Goal: Task Accomplishment & Management: Manage account settings

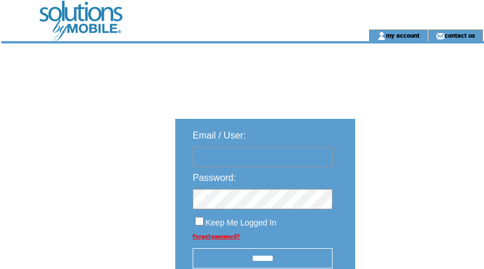
type input "********"
click at [278, 261] on input "******" at bounding box center [263, 259] width 140 height 20
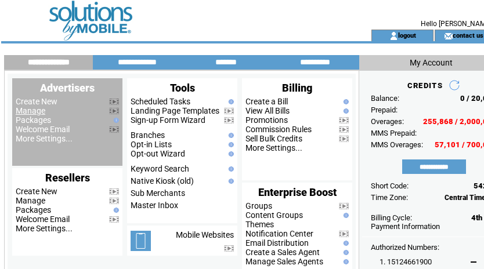
click at [38, 114] on link "Manage" at bounding box center [31, 110] width 30 height 9
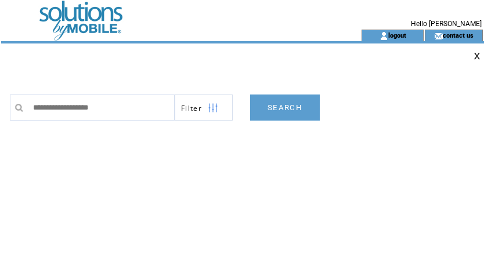
drag, startPoint x: 230, startPoint y: 196, endPoint x: 230, endPoint y: 186, distance: 9.9
click at [230, 188] on td "**********" at bounding box center [248, 199] width 477 height 232
click at [125, 112] on input "text" at bounding box center [101, 108] width 148 height 26
paste input "**********"
type input "**********"
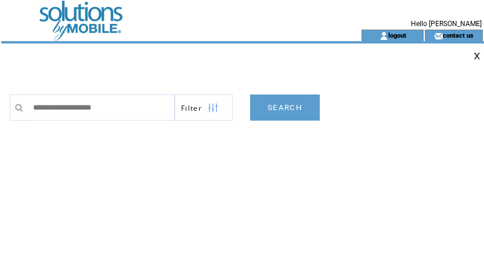
click at [288, 111] on link "SEARCH" at bounding box center [285, 108] width 70 height 26
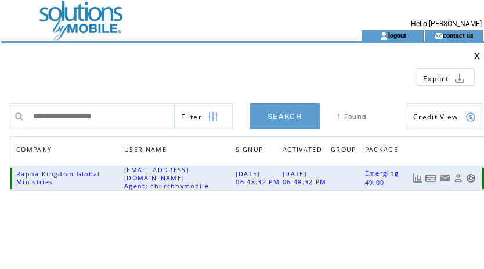
click at [429, 177] on link at bounding box center [432, 179] width 12 height 10
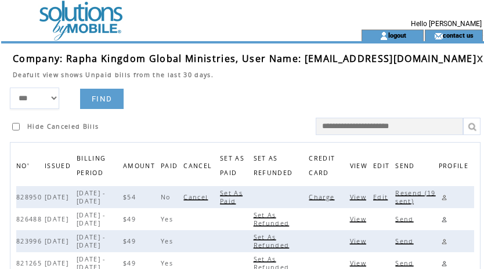
click at [331, 199] on span "Charge" at bounding box center [323, 197] width 28 height 8
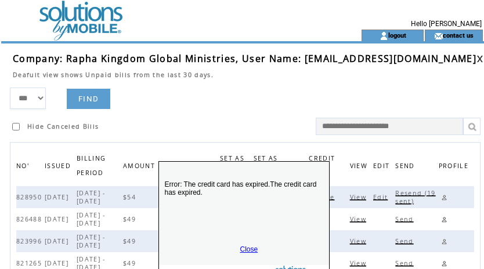
click at [243, 247] on link "Close" at bounding box center [249, 250] width 18 height 8
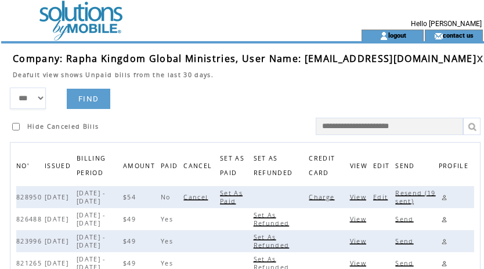
click at [362, 197] on span "View" at bounding box center [359, 197] width 19 height 8
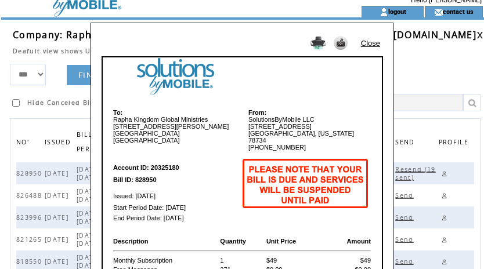
scroll to position [2, 0]
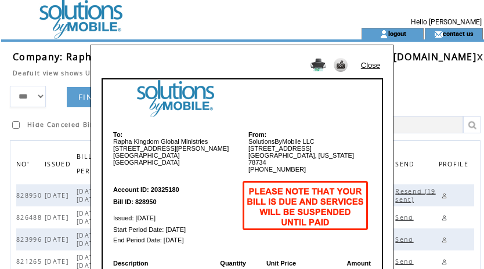
click at [372, 66] on link "Close" at bounding box center [370, 65] width 19 height 9
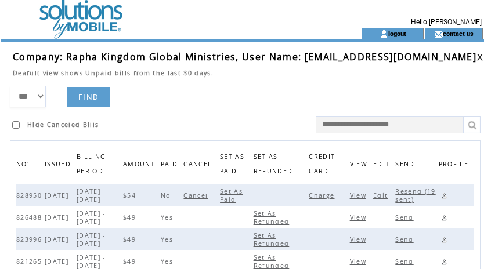
drag, startPoint x: 242, startPoint y: 116, endPoint x: 368, endPoint y: 141, distance: 128.9
click at [242, 116] on td "Hide Canceled Bills" at bounding box center [129, 120] width 239 height 26
click at [477, 56] on link at bounding box center [480, 57] width 7 height 8
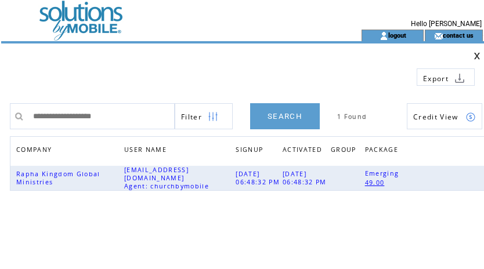
drag, startPoint x: 133, startPoint y: 113, endPoint x: -134, endPoint y: 90, distance: 268.1
click at [0, 90] on html "**********" at bounding box center [242, 134] width 484 height 269
type input "**********"
click at [292, 121] on link "SEARCH" at bounding box center [285, 116] width 70 height 26
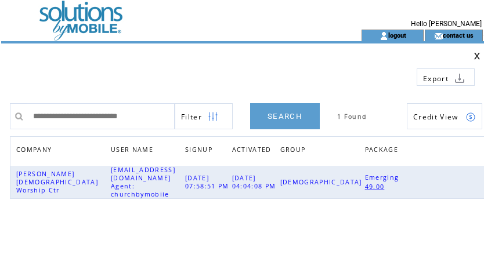
click at [292, 119] on link "SEARCH" at bounding box center [285, 116] width 70 height 26
click at [433, 179] on link at bounding box center [432, 183] width 12 height 10
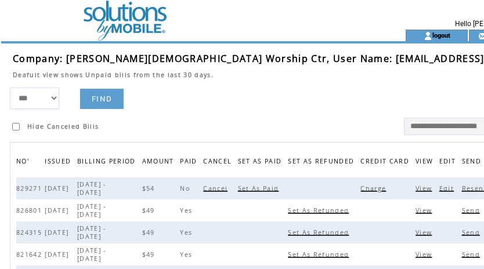
click at [361, 193] on span "Charge" at bounding box center [375, 189] width 28 height 8
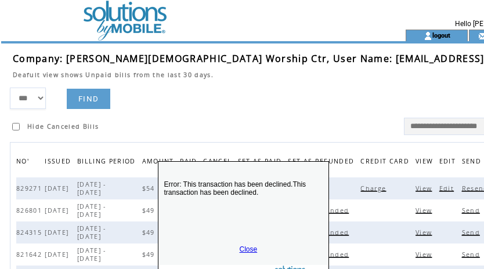
click at [252, 248] on link "Close" at bounding box center [249, 250] width 18 height 8
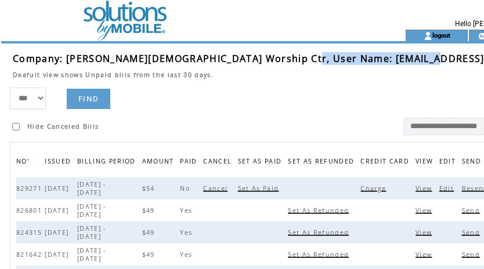
drag, startPoint x: 285, startPoint y: 57, endPoint x: 409, endPoint y: 56, distance: 123.7
click at [409, 56] on span "Company: Christ Fellowship Worship Ctr, User Name: cfellowship1@yahoo.com" at bounding box center [290, 58] width 555 height 13
copy span "cfellowship1@yahoo.com"
drag, startPoint x: 262, startPoint y: 9, endPoint x: 322, endPoint y: 28, distance: 62.8
click at [262, 9] on td at bounding box center [204, 15] width 319 height 30
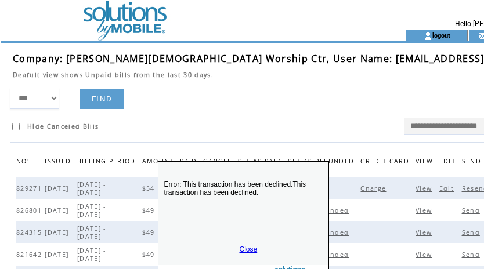
click at [247, 249] on link "Close" at bounding box center [249, 250] width 18 height 8
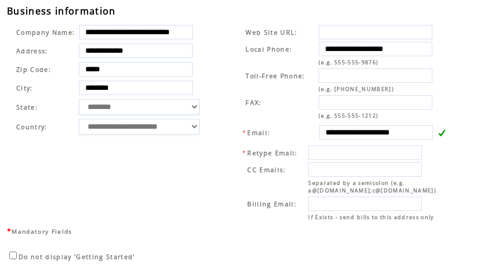
scroll to position [473, 0]
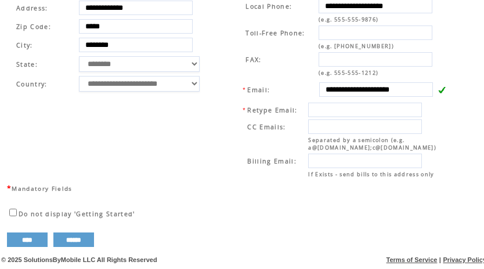
click at [222, 41] on td "**********" at bounding box center [340, 80] width 236 height 204
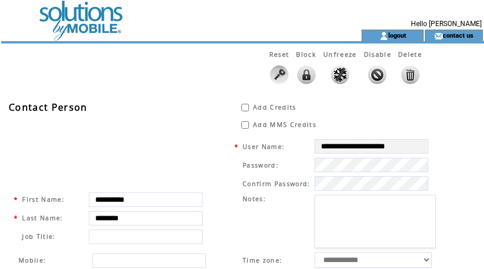
scroll to position [0, 0]
click at [81, 12] on td at bounding box center [160, 15] width 319 height 30
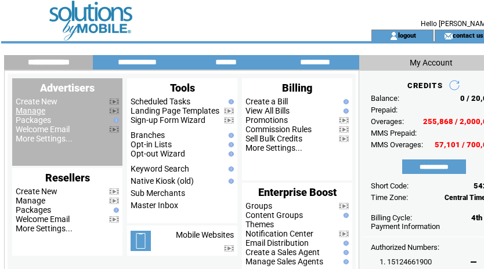
click at [32, 110] on link "Manage" at bounding box center [31, 110] width 30 height 9
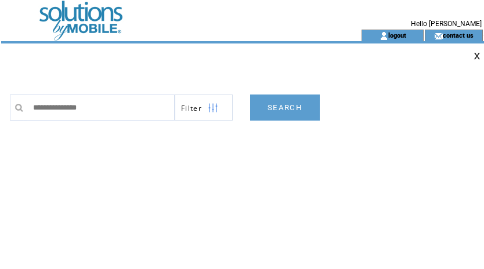
type input "**********"
click at [289, 111] on link "SEARCH" at bounding box center [285, 108] width 70 height 26
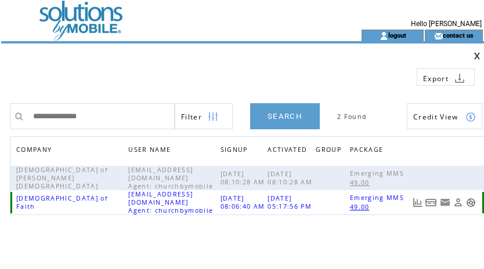
click at [428, 207] on link at bounding box center [432, 203] width 12 height 10
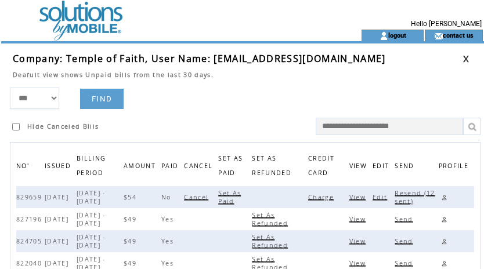
click at [335, 196] on span "Charge" at bounding box center [322, 197] width 28 height 8
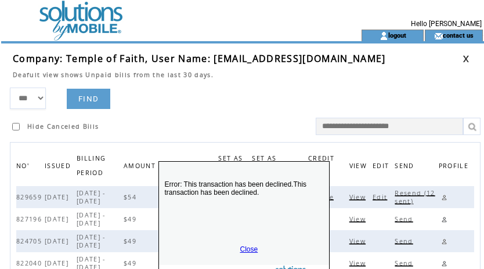
click at [248, 249] on link "Close" at bounding box center [249, 250] width 18 height 8
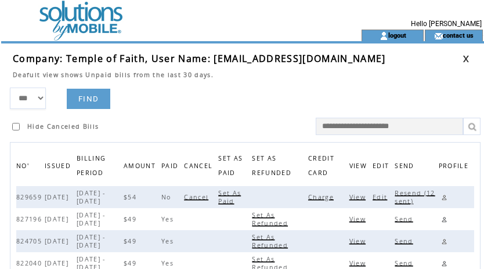
click at [418, 192] on span "Resend (12 sent)" at bounding box center [415, 197] width 40 height 16
drag, startPoint x: 213, startPoint y: 59, endPoint x: 340, endPoint y: 59, distance: 127.8
click at [340, 59] on td "Company: Temple of Faith, User Name: tofaugusta@gmail.com" at bounding box center [238, 58] width 450 height 13
copy span "tofaugusta@gmail.com"
drag, startPoint x: 445, startPoint y: 196, endPoint x: 451, endPoint y: 192, distance: 6.3
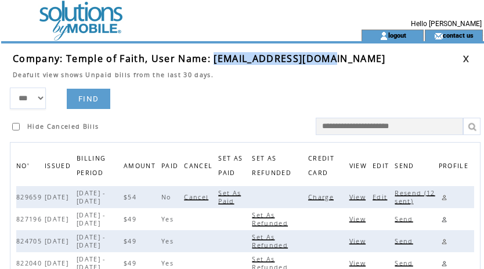
click at [445, 196] on link at bounding box center [444, 197] width 11 height 11
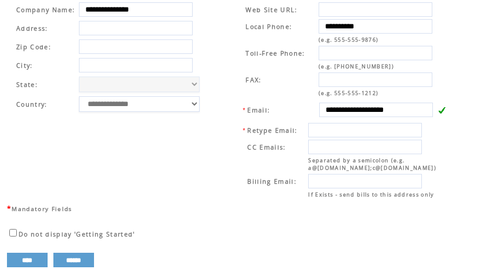
scroll to position [473, 0]
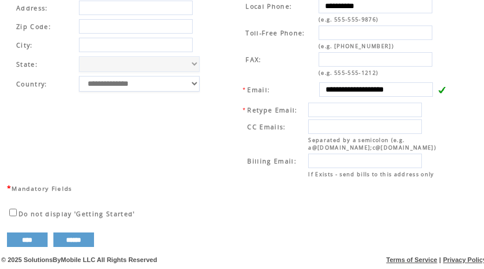
drag, startPoint x: 220, startPoint y: 48, endPoint x: 221, endPoint y: 55, distance: 7.1
click at [220, 48] on td "**********" at bounding box center [114, 80] width 213 height 204
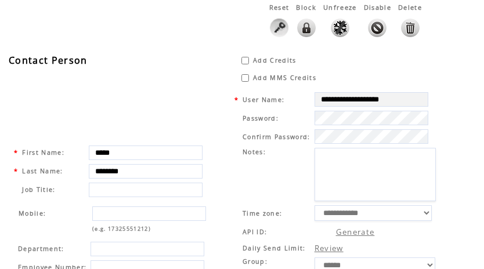
scroll to position [0, 0]
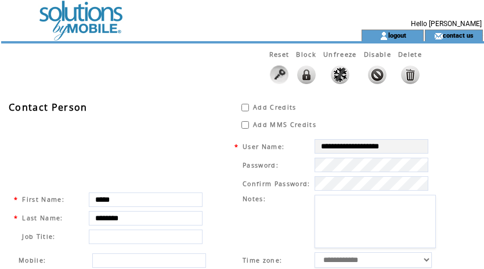
click at [82, 26] on td at bounding box center [160, 15] width 319 height 30
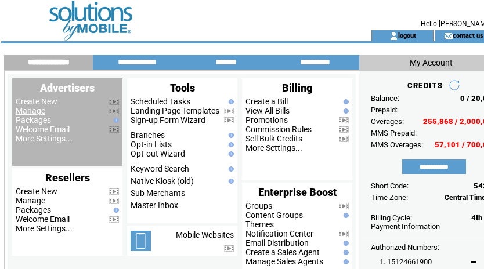
click at [35, 115] on link "Manage" at bounding box center [31, 110] width 30 height 9
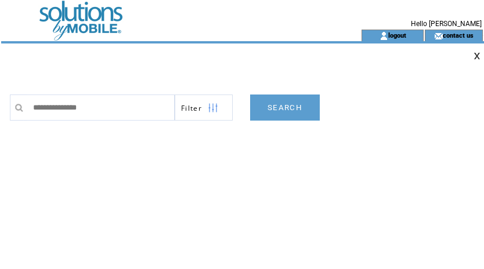
type input "**********"
click at [285, 105] on link "SEARCH" at bounding box center [285, 108] width 70 height 26
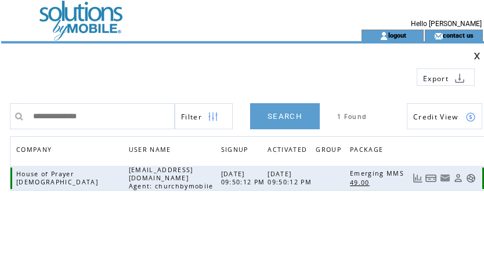
click at [431, 178] on link at bounding box center [432, 179] width 12 height 10
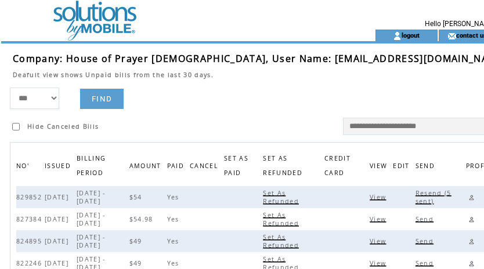
drag, startPoint x: 210, startPoint y: 106, endPoint x: 413, endPoint y: 97, distance: 204.0
click at [222, 104] on form "*** **** ****** FIND Hide Canceled Bills" at bounding box center [262, 112] width 504 height 48
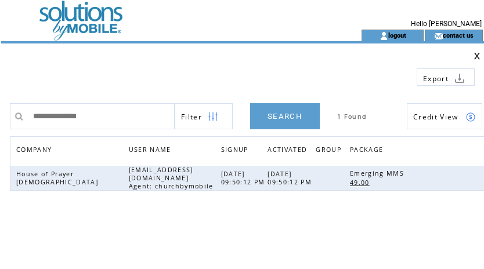
drag, startPoint x: 119, startPoint y: 112, endPoint x: -111, endPoint y: 88, distance: 231.8
click at [0, 88] on html "**********" at bounding box center [242, 134] width 484 height 269
type input "**********"
click at [265, 119] on link "SEARCH" at bounding box center [285, 116] width 70 height 26
click at [432, 176] on link at bounding box center [432, 179] width 12 height 10
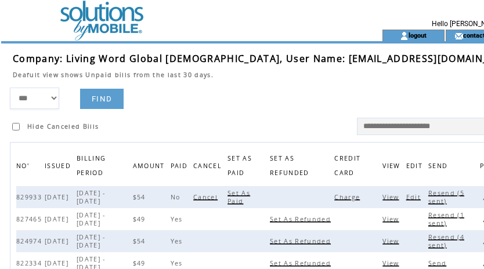
click at [334, 199] on span "Charge" at bounding box center [348, 197] width 28 height 8
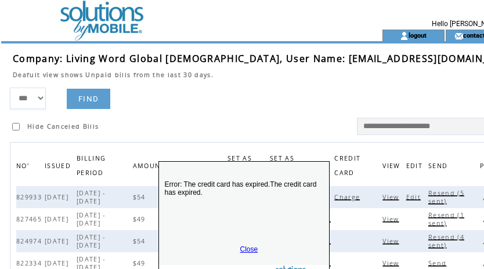
click at [243, 247] on link "Close" at bounding box center [249, 250] width 18 height 8
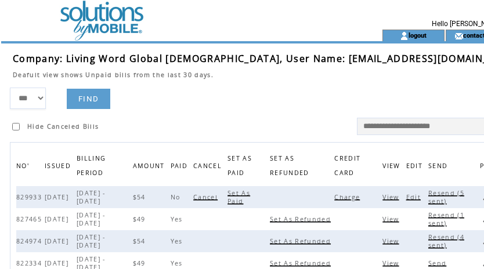
click at [429, 195] on span "Resend (5 sent)" at bounding box center [447, 197] width 36 height 16
drag, startPoint x: 269, startPoint y: 60, endPoint x: 385, endPoint y: 58, distance: 115.6
click at [385, 58] on td "Company: Living Word Global Church, User Name: dmtgman@gmail.com" at bounding box center [267, 58] width 508 height 13
copy span "dmtgman@gmail.com"
click at [247, 6] on td at bounding box center [181, 15] width 319 height 30
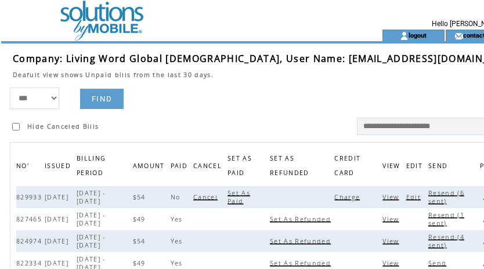
click at [480, 200] on link at bounding box center [485, 197] width 11 height 11
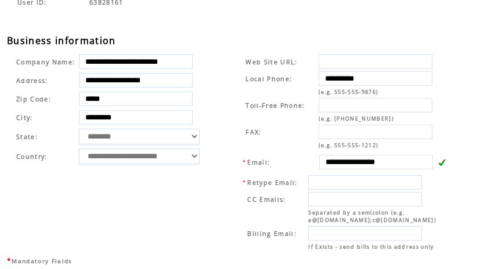
scroll to position [384, 0]
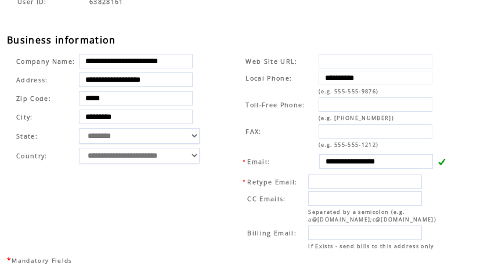
click at [226, 46] on div "**********" at bounding box center [249, 17] width 485 height 606
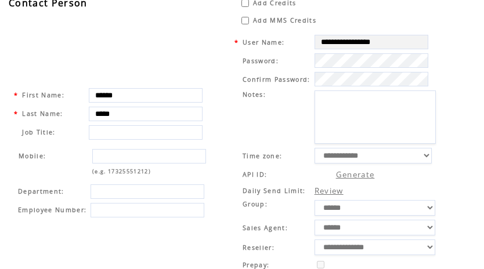
scroll to position [0, 0]
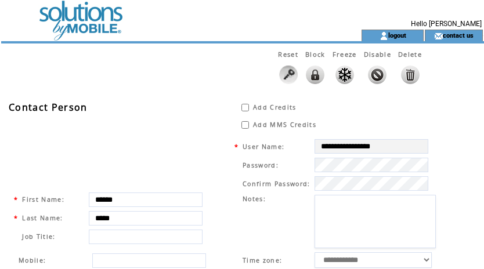
click at [70, 25] on td at bounding box center [160, 15] width 319 height 30
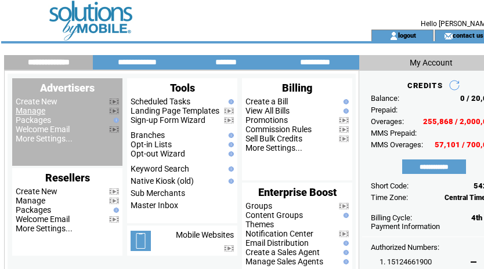
click at [34, 113] on link "Manage" at bounding box center [31, 110] width 30 height 9
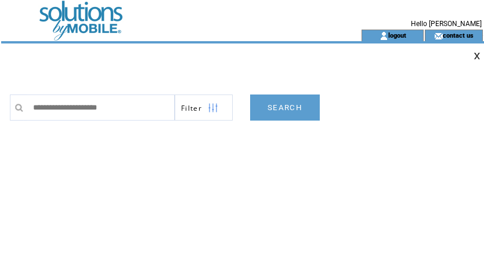
type input "**********"
click at [287, 109] on link "SEARCH" at bounding box center [285, 108] width 70 height 26
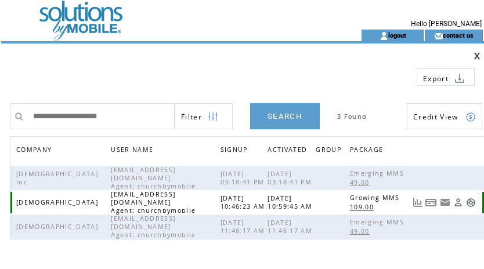
click at [432, 202] on link at bounding box center [432, 203] width 12 height 10
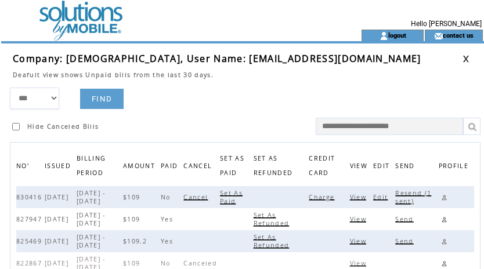
click at [334, 200] on span "Charge" at bounding box center [323, 197] width 28 height 8
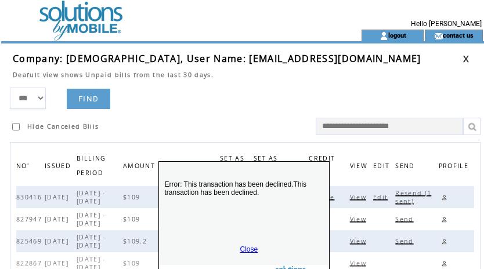
click at [247, 248] on link "Close" at bounding box center [249, 250] width 18 height 8
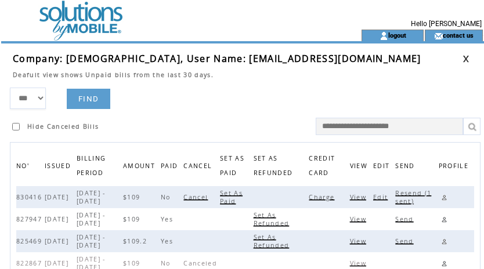
click at [411, 195] on span "Resend (1 sent)" at bounding box center [413, 197] width 36 height 16
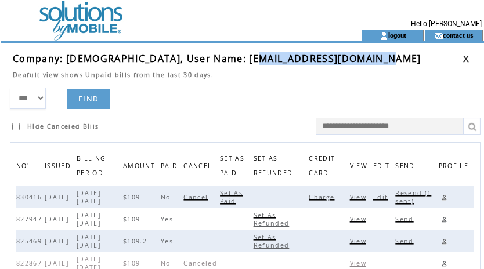
drag, startPoint x: 233, startPoint y: 60, endPoint x: 371, endPoint y: 64, distance: 137.7
click at [371, 64] on td "Company: First Baptist Church, User Name: stangreene68@gmail.com" at bounding box center [238, 58] width 450 height 13
copy span "stangreene68@gmail.com"
click at [446, 196] on link at bounding box center [444, 197] width 11 height 11
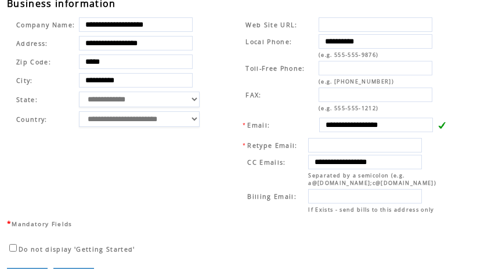
scroll to position [430, 0]
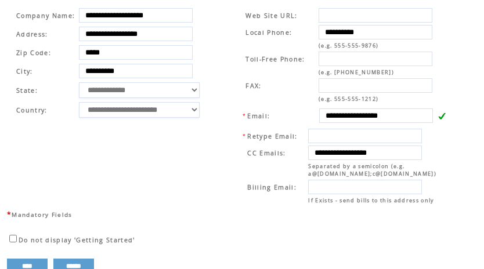
click at [222, 44] on td "**********" at bounding box center [340, 106] width 236 height 204
drag, startPoint x: 322, startPoint y: 126, endPoint x: 461, endPoint y: 125, distance: 139.4
click at [228, 58] on td "**********" at bounding box center [340, 106] width 236 height 204
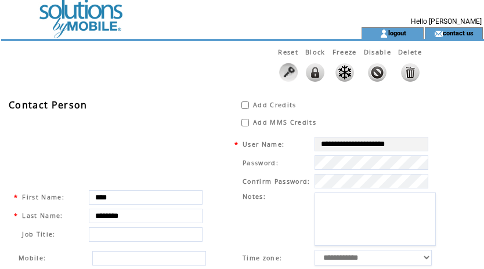
scroll to position [0, 0]
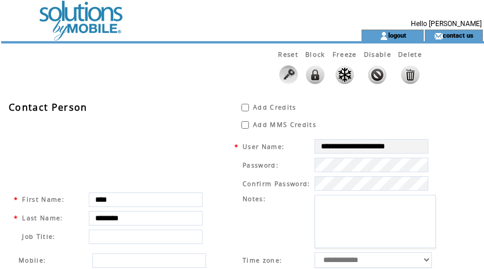
click at [89, 16] on td at bounding box center [160, 15] width 319 height 30
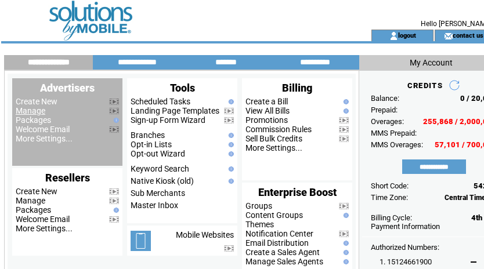
click at [31, 114] on link "Manage" at bounding box center [31, 110] width 30 height 9
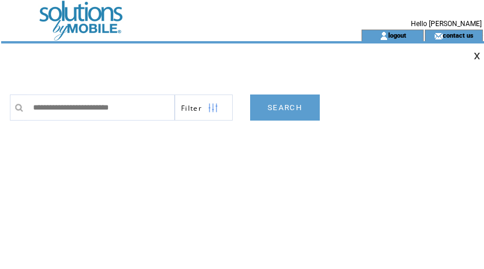
type input "**********"
click at [277, 109] on link "SEARCH" at bounding box center [285, 108] width 70 height 26
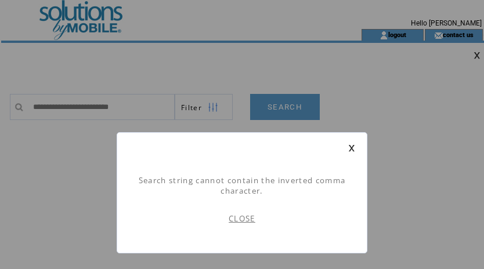
click at [229, 219] on link "CLOSE" at bounding box center [242, 219] width 27 height 10
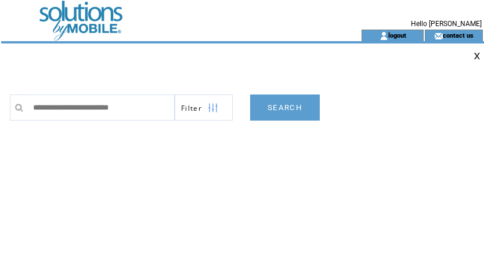
drag, startPoint x: 91, startPoint y: 106, endPoint x: -51, endPoint y: 99, distance: 141.3
click at [0, 99] on html "**********" at bounding box center [242, 134] width 484 height 269
type input "**********"
click at [272, 108] on link "SEARCH" at bounding box center [285, 108] width 70 height 26
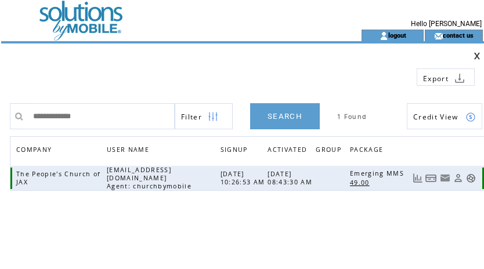
click at [431, 179] on link at bounding box center [432, 179] width 12 height 10
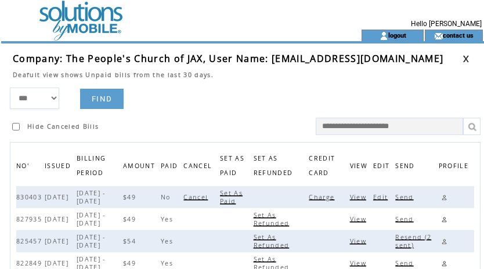
click at [332, 199] on span "Charge" at bounding box center [323, 197] width 28 height 8
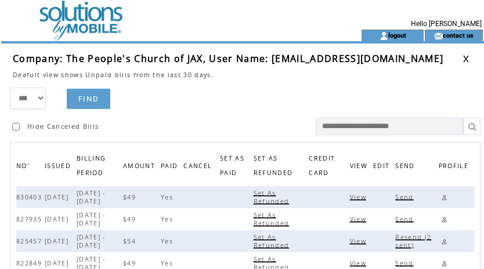
drag, startPoint x: 203, startPoint y: 92, endPoint x: 390, endPoint y: 78, distance: 187.6
click at [218, 91] on form "*** **** ****** FIND Hide Canceled Bills" at bounding box center [248, 112] width 477 height 48
click at [464, 59] on link at bounding box center [466, 59] width 7 height 8
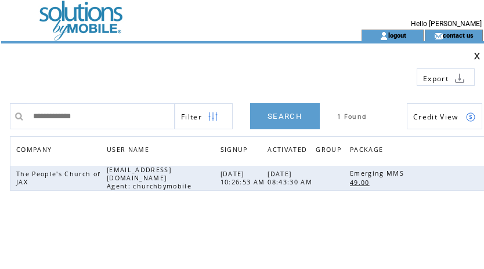
drag, startPoint x: 127, startPoint y: 121, endPoint x: -94, endPoint y: 106, distance: 221.8
click at [0, 106] on html "**********" at bounding box center [242, 134] width 484 height 269
type input "**********"
click at [278, 116] on link "SEARCH" at bounding box center [285, 116] width 70 height 26
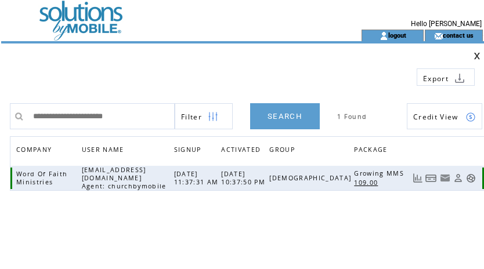
click at [434, 179] on link at bounding box center [432, 179] width 12 height 10
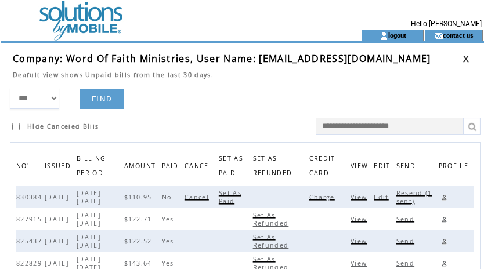
click at [328, 197] on span "Charge" at bounding box center [324, 197] width 28 height 8
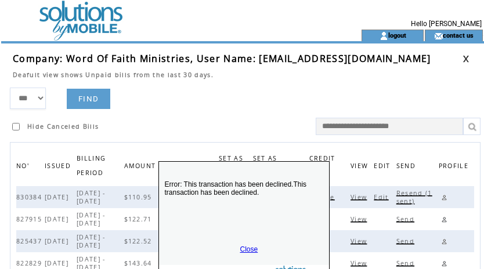
click at [249, 246] on link "Close" at bounding box center [249, 250] width 18 height 8
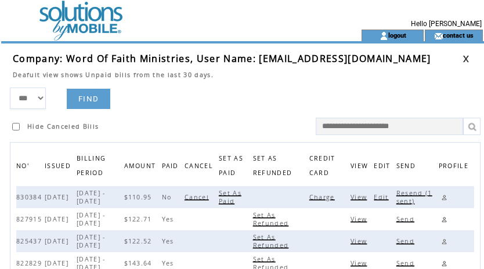
click at [410, 195] on span "Resend (1 sent)" at bounding box center [415, 197] width 36 height 16
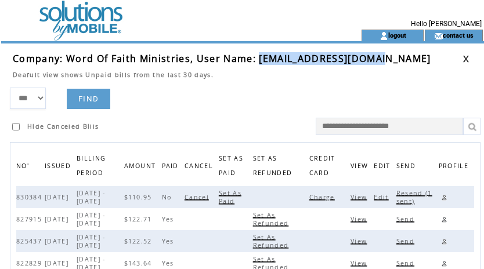
drag, startPoint x: 258, startPoint y: 54, endPoint x: 390, endPoint y: 59, distance: 132.5
click at [390, 59] on td "Company: Word Of Faith Ministries, User Name: [EMAIL_ADDRESS][DOMAIN_NAME]" at bounding box center [238, 58] width 450 height 13
copy span "robertpm619@gmail.com"
click at [447, 197] on link at bounding box center [444, 197] width 11 height 11
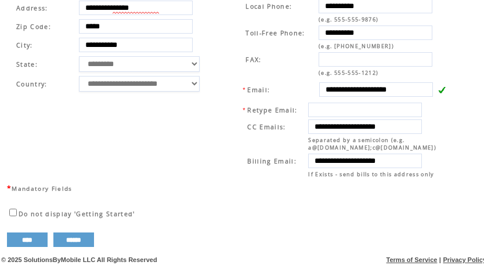
scroll to position [473, 0]
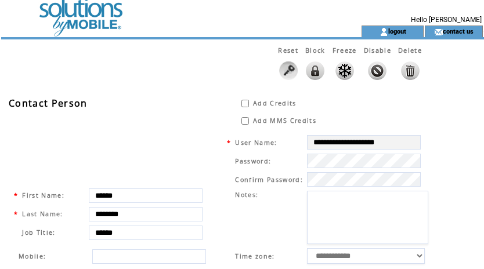
scroll to position [0, 0]
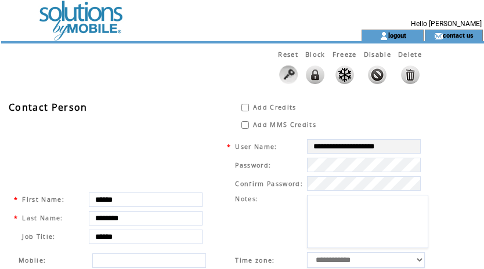
click at [396, 37] on link "logout" at bounding box center [397, 35] width 18 height 8
